Goal: Task Accomplishment & Management: Complete application form

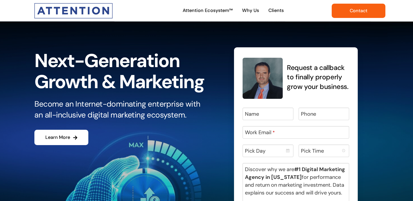
click at [331, 4] on link "Contact" at bounding box center [358, 11] width 54 height 14
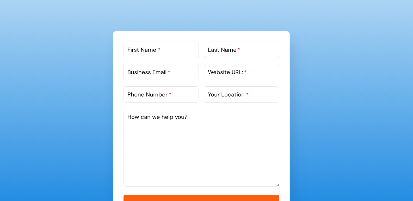
scroll to position [312, 0]
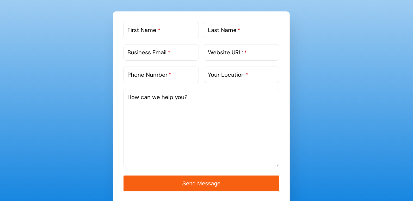
click at [139, 32] on label "First Name *" at bounding box center [143, 30] width 33 height 9
click at [139, 32] on input "First Name *" at bounding box center [160, 30] width 75 height 16
type input "Qasim"
type input "Butt"
type input "qasim@zaphyrellc.com"
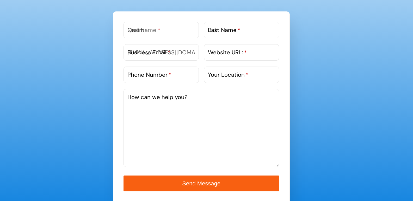
type input "2029530680"
click at [213, 104] on textarea "How can we help you?" at bounding box center [200, 128] width 155 height 78
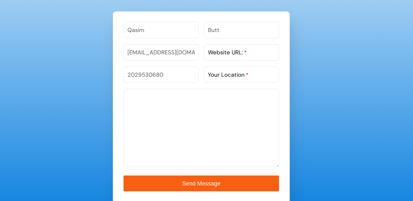
paste textarea "Hey! Running a marketing agency can be demanding, especially when your team is …"
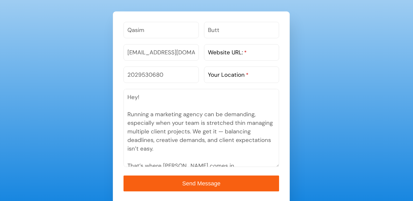
scroll to position [149, 0]
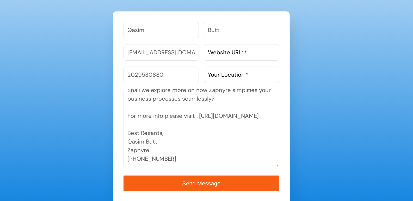
type textarea "Hey! Running a marketing agency can be demanding, especially when your team is …"
click at [245, 54] on span "*" at bounding box center [245, 52] width 3 height 7
click at [245, 54] on input "Website URL: *" at bounding box center [241, 52] width 75 height 16
click at [243, 48] on label "Website URL: *" at bounding box center [227, 52] width 39 height 9
click at [243, 48] on input "Website URL: *" at bounding box center [241, 52] width 75 height 16
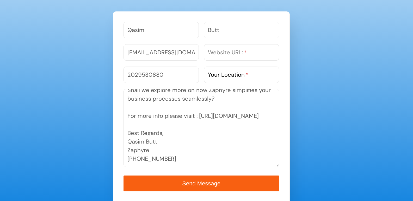
click at [243, 50] on label "Website URL: *" at bounding box center [227, 52] width 39 height 9
click at [243, 50] on input "Website URL: *" at bounding box center [241, 52] width 75 height 16
click at [243, 50] on label "Website URL: *" at bounding box center [227, 52] width 39 height 9
click at [243, 50] on input "Website URL: *" at bounding box center [241, 52] width 75 height 16
click at [243, 50] on label "Website URL: *" at bounding box center [227, 52] width 39 height 9
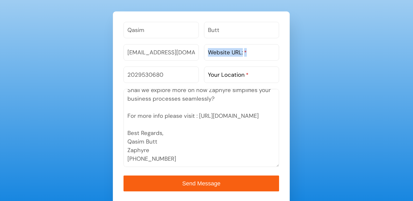
click at [243, 50] on input "Website URL: *" at bounding box center [241, 52] width 75 height 16
click at [233, 76] on label "Your Location *" at bounding box center [228, 75] width 41 height 9
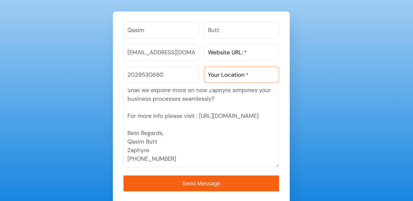
click at [233, 76] on input "Your Location *" at bounding box center [241, 75] width 75 height 16
click at [233, 76] on label "Your Location *" at bounding box center [228, 75] width 41 height 9
click at [233, 76] on input "Your Location *" at bounding box center [241, 75] width 75 height 16
click at [233, 76] on label "Your Location *" at bounding box center [228, 75] width 41 height 9
click at [233, 76] on input "Your Location *" at bounding box center [241, 75] width 75 height 16
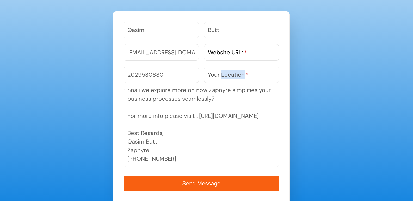
click at [233, 76] on label "Your Location *" at bounding box center [228, 75] width 41 height 9
click at [233, 76] on input "Your Location *" at bounding box center [241, 75] width 75 height 16
click at [215, 54] on label "Website URL: *" at bounding box center [227, 52] width 39 height 9
click at [215, 54] on input "Website URL: *" at bounding box center [241, 52] width 75 height 16
paste input "https://zaphyrpro.com"
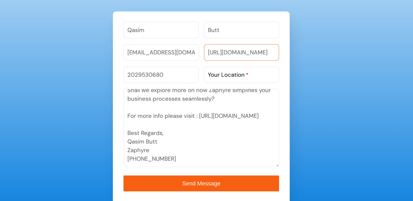
type input "https://zaphyrpro.com"
click at [223, 73] on label "Your Location *" at bounding box center [228, 75] width 41 height 9
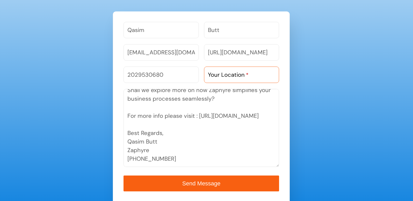
click at [223, 73] on input "Your Location *" at bounding box center [241, 75] width 75 height 16
paste input "4000 Legato Road, Suite 1100"
type input "4000 Legato Road, Suite 1100"
click at [191, 121] on textarea "Hey! Running a marketing agency can be demanding, especially when your team is …" at bounding box center [200, 128] width 155 height 78
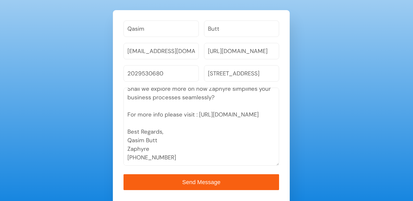
scroll to position [390, 0]
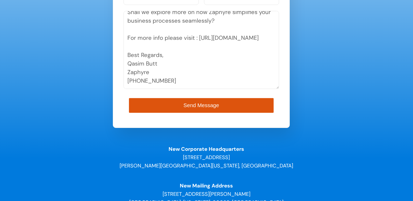
click at [170, 99] on button "Send Message" at bounding box center [201, 105] width 144 height 15
type button "submit"
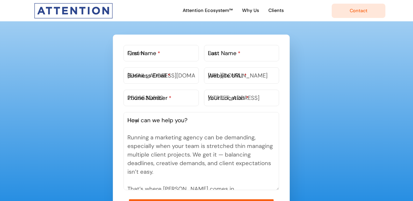
scroll to position [269, 0]
